Goal: Find contact information: Obtain details needed to contact an individual or organization

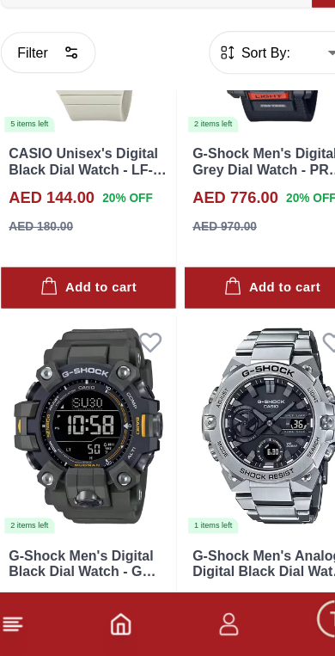
scroll to position [196, 0]
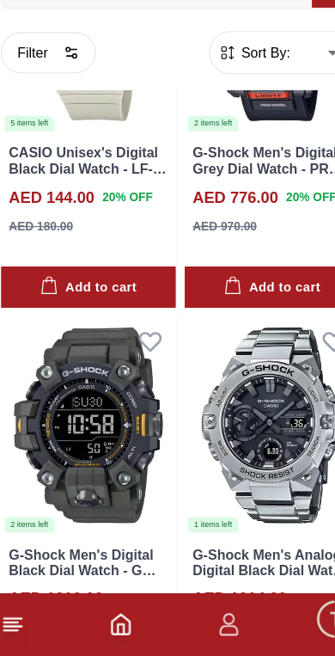
click at [18, 630] on line at bounding box center [20, 630] width 15 height 0
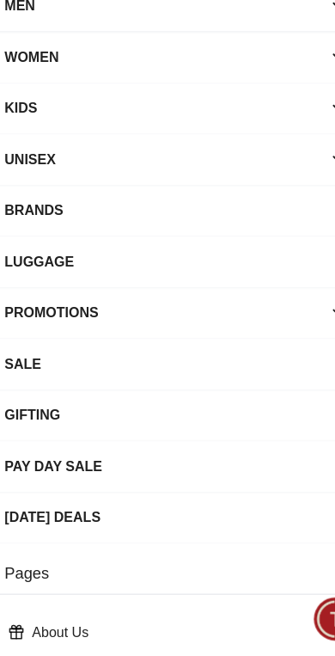
scroll to position [0, 0]
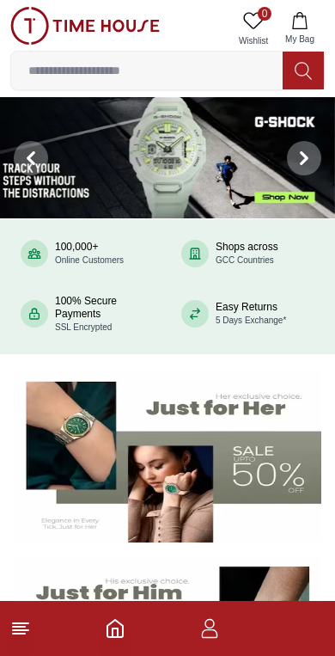
click at [22, 638] on icon at bounding box center [20, 628] width 21 height 21
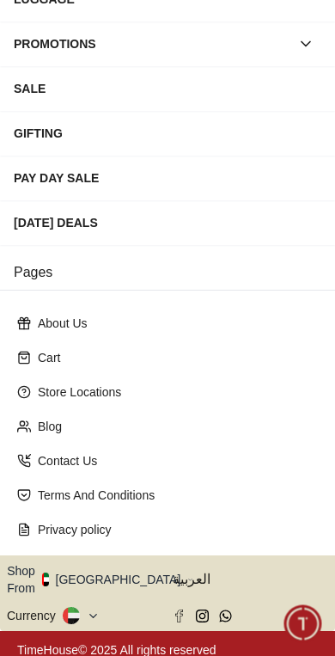
scroll to position [311, 0]
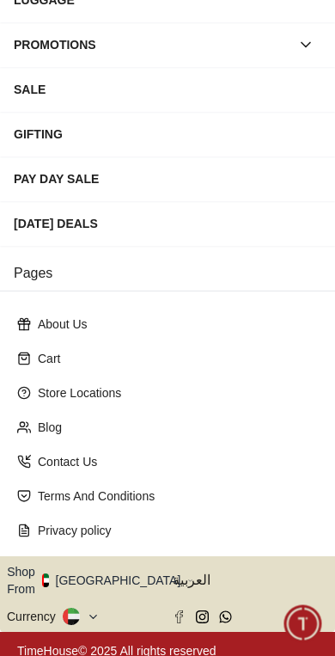
click at [131, 451] on div "Contact Us" at bounding box center [167, 461] width 315 height 31
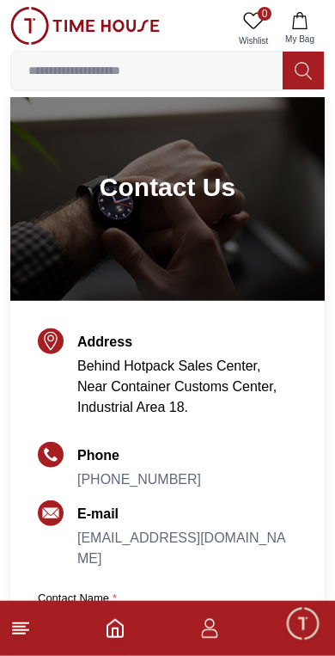
click at [18, 637] on icon at bounding box center [20, 628] width 21 height 21
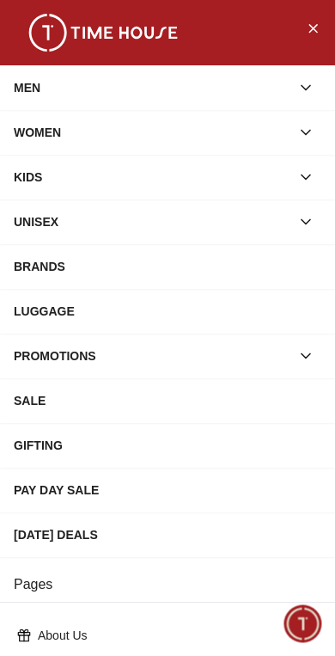
click at [325, 24] on button "Close Menu" at bounding box center [313, 28] width 28 height 28
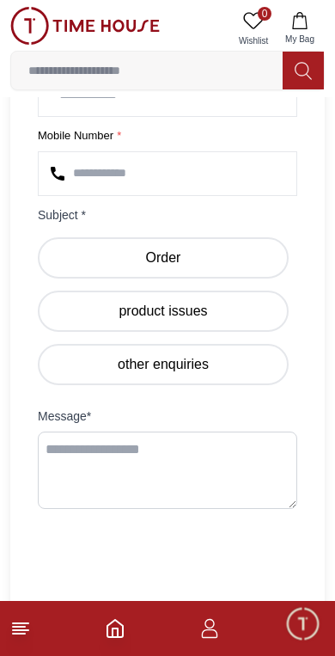
scroll to position [687, 0]
